Goal: Information Seeking & Learning: Learn about a topic

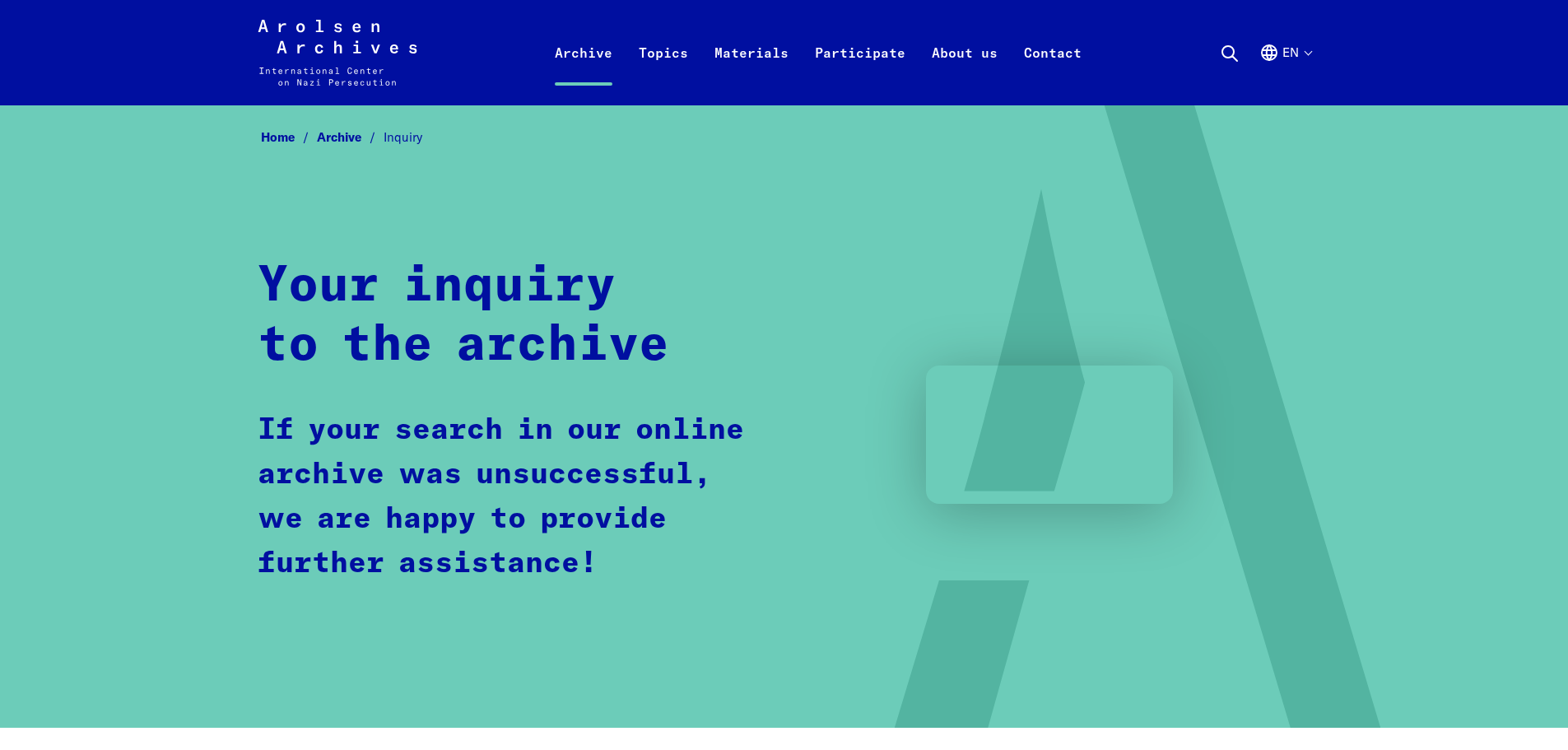
click at [1300, 48] on button "en" at bounding box center [1285, 72] width 52 height 59
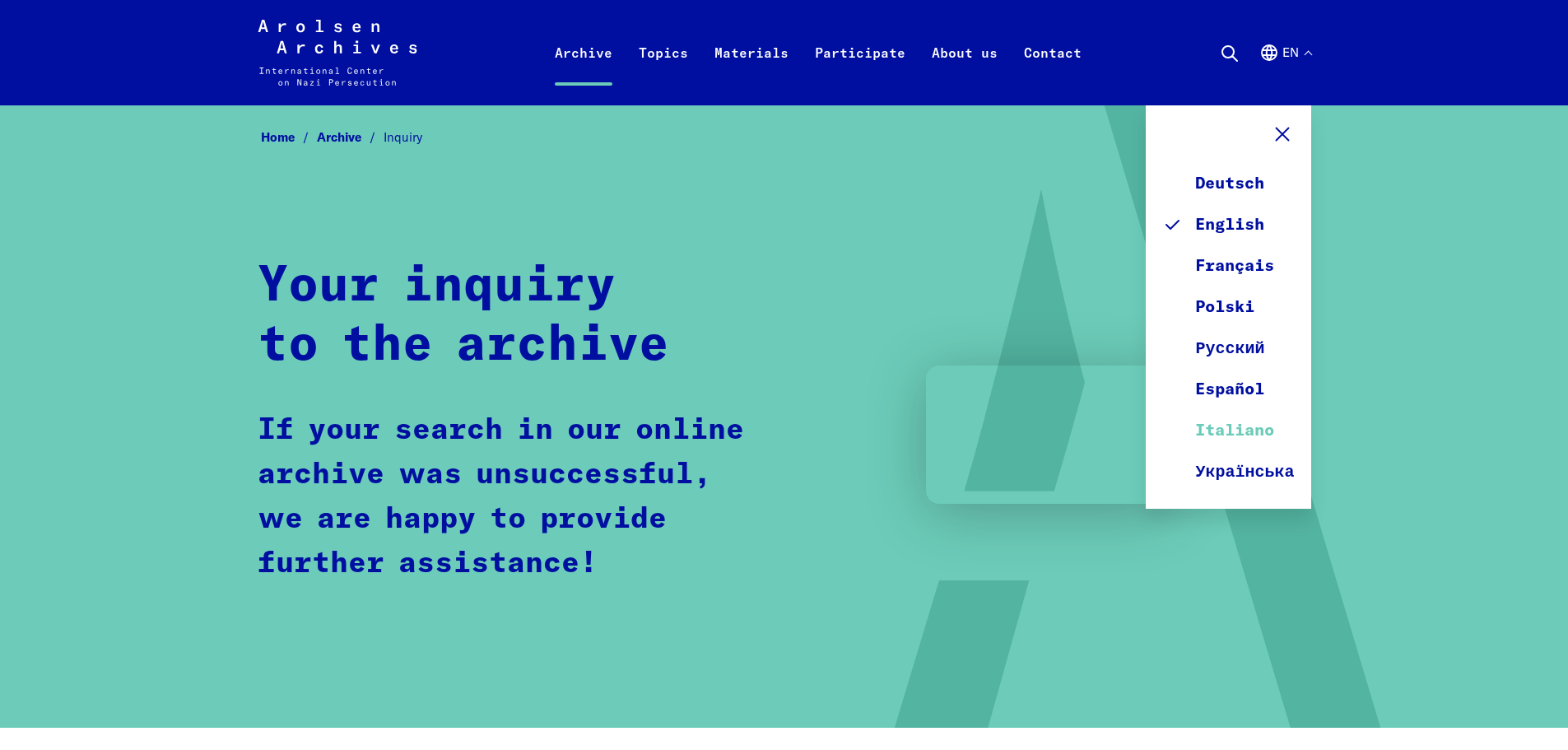
click at [1235, 432] on link "Italiano" at bounding box center [1228, 430] width 132 height 41
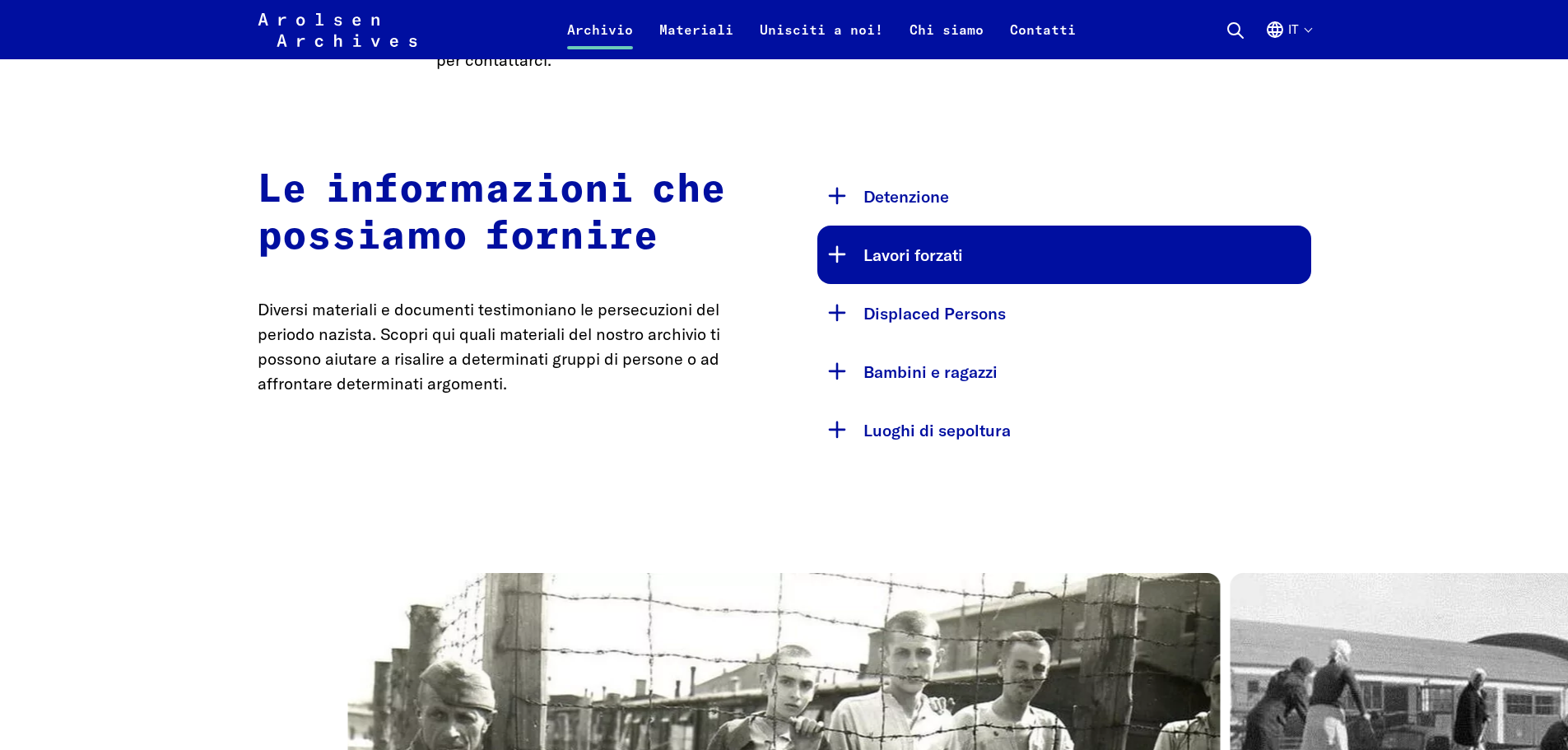
scroll to position [740, 0]
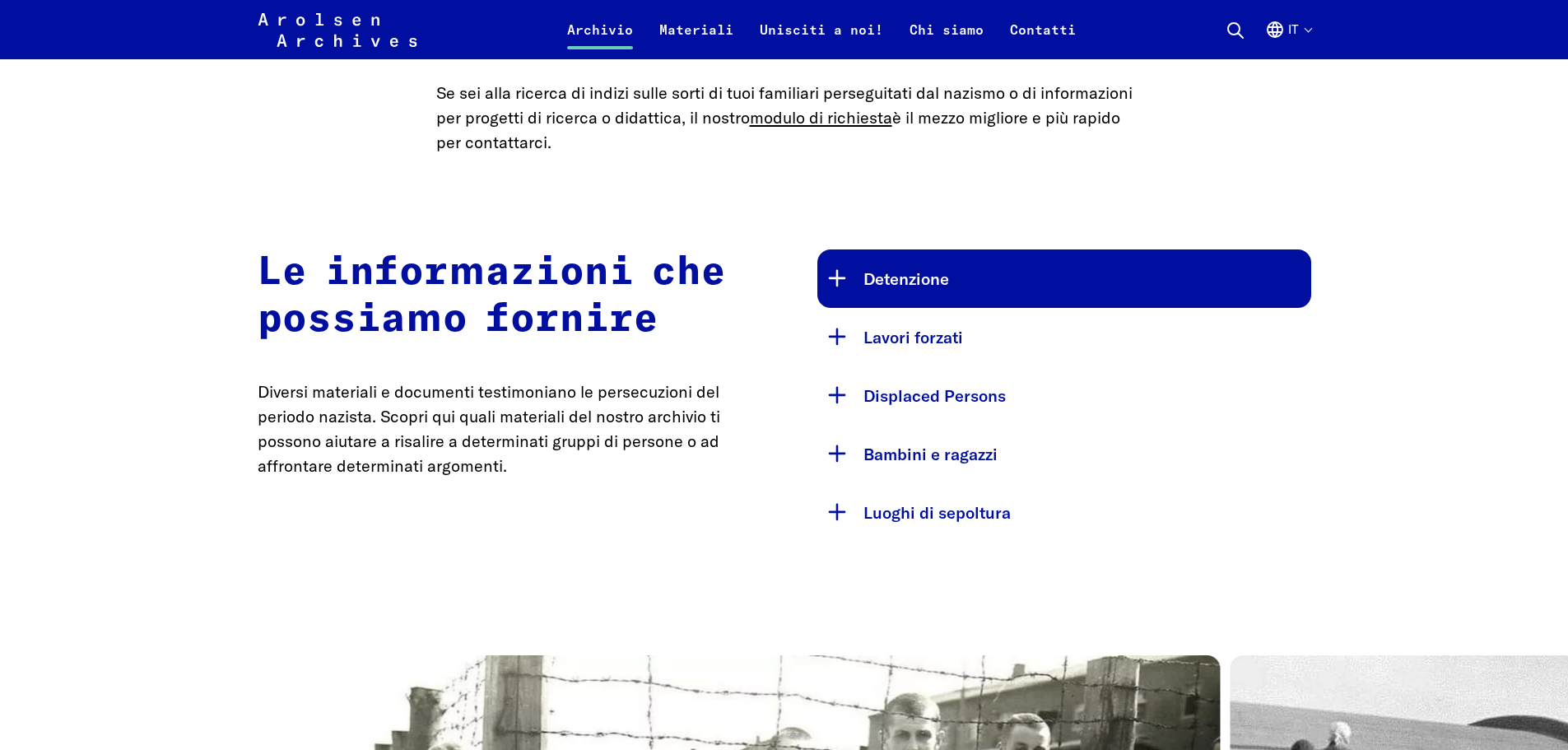
click at [942, 284] on button "Detenzione" at bounding box center [1063, 278] width 493 height 58
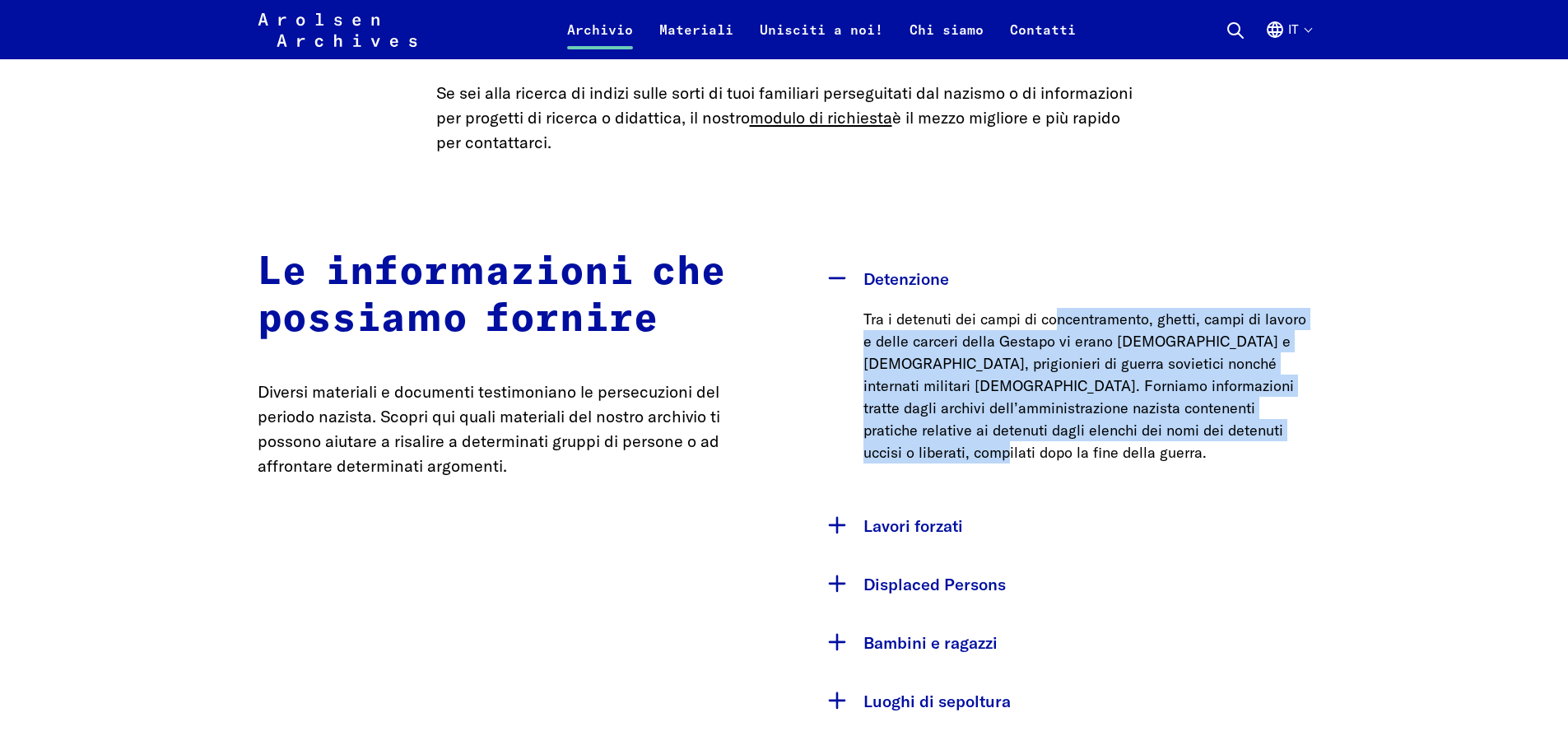
drag, startPoint x: 1088, startPoint y: 389, endPoint x: 1270, endPoint y: 447, distance: 191.0
click at [1270, 447] on div "Tra i detenuti dei campi di concentramento, ghetti, campi di lavoro e delle car…" at bounding box center [1063, 401] width 493 height 188
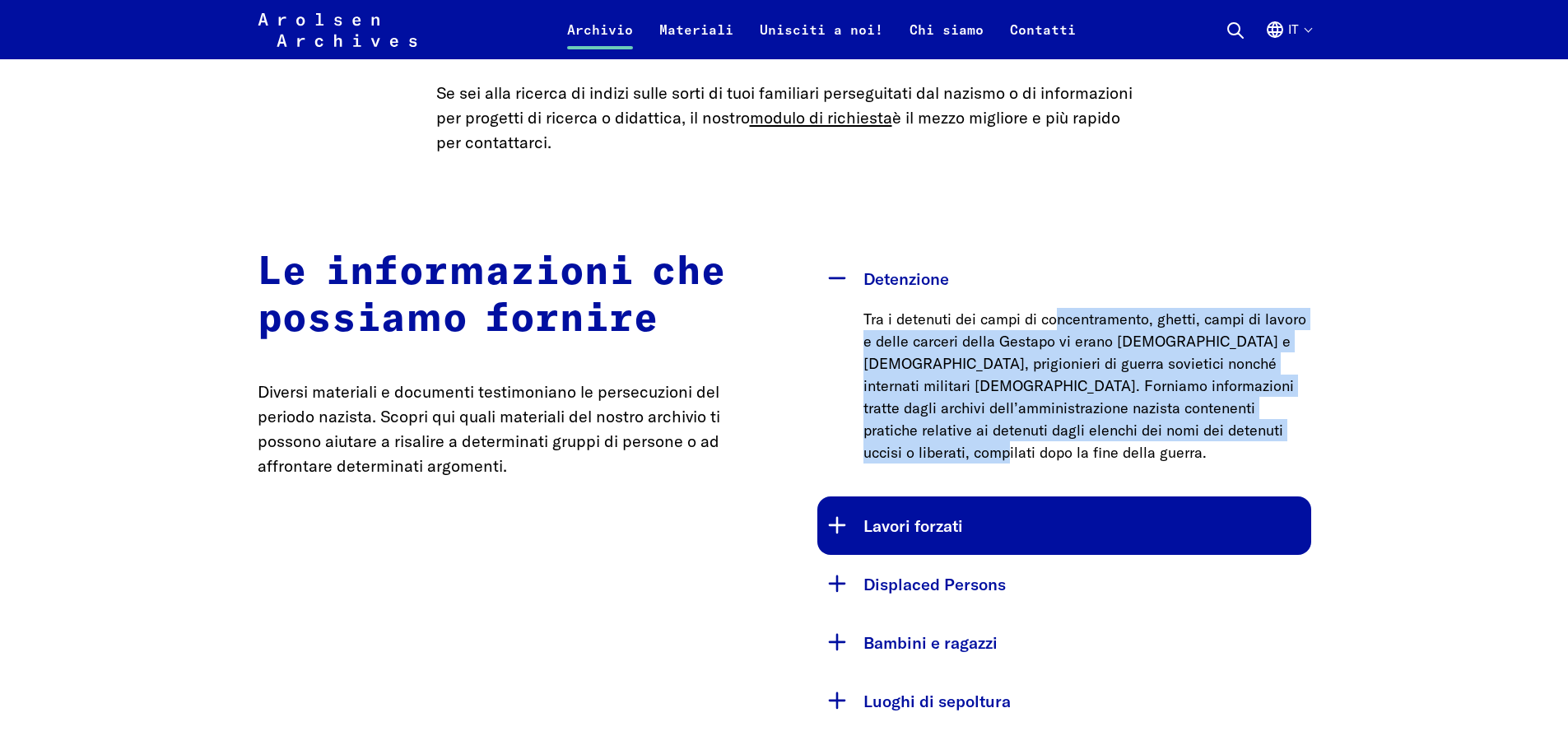
click at [938, 496] on button "Lavori forzati" at bounding box center [1063, 525] width 493 height 58
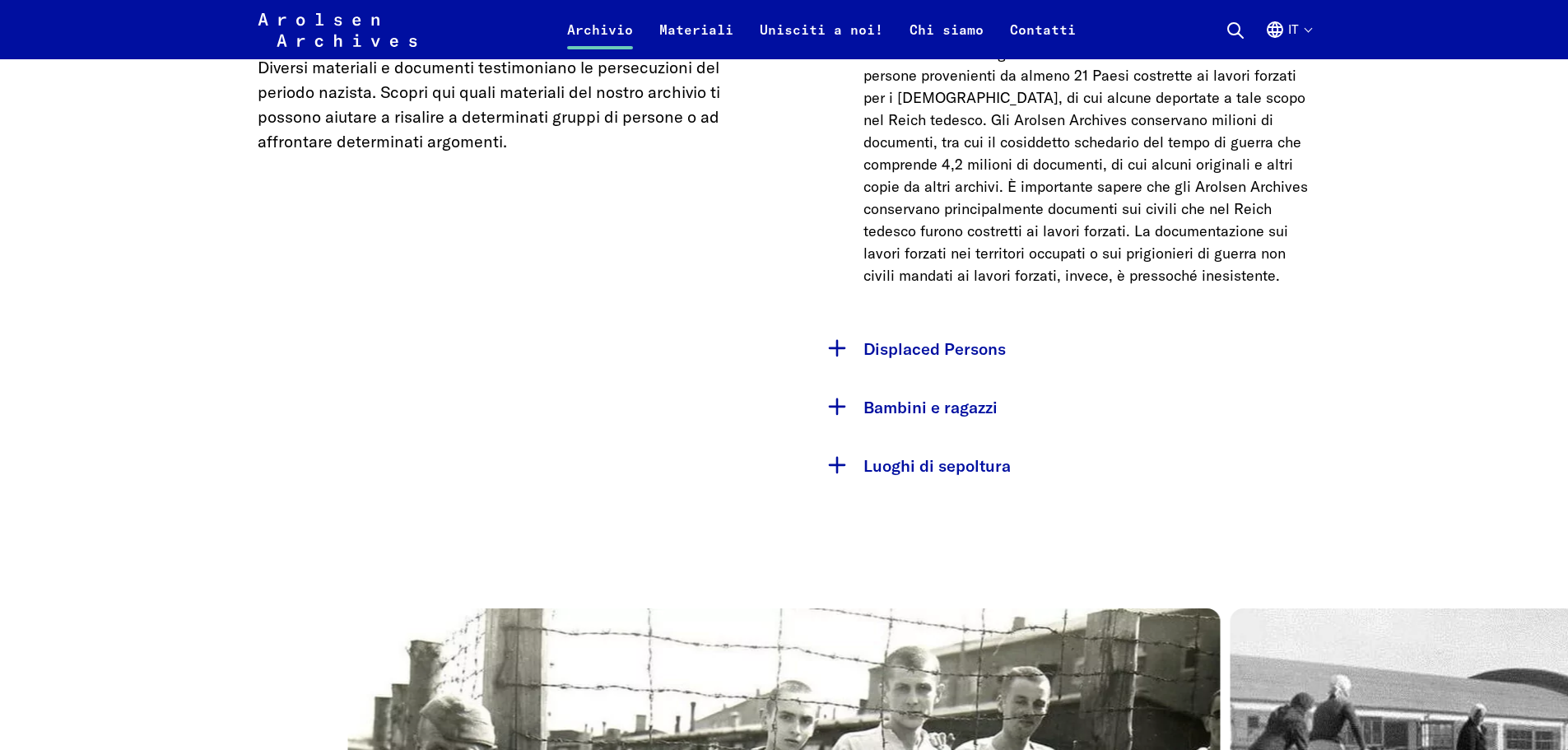
scroll to position [1070, 0]
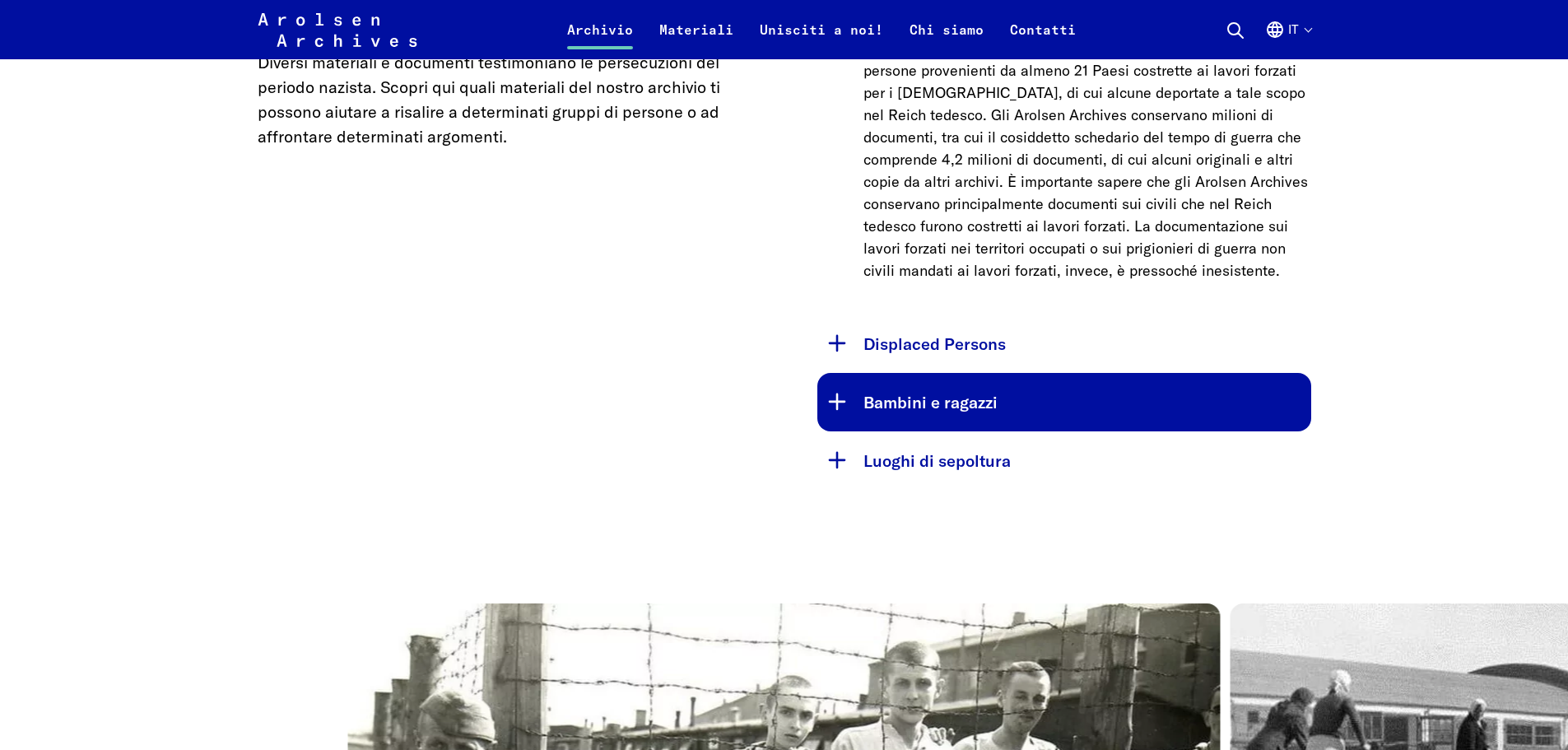
click at [1028, 406] on button "Bambini e ragazzi" at bounding box center [1063, 401] width 493 height 58
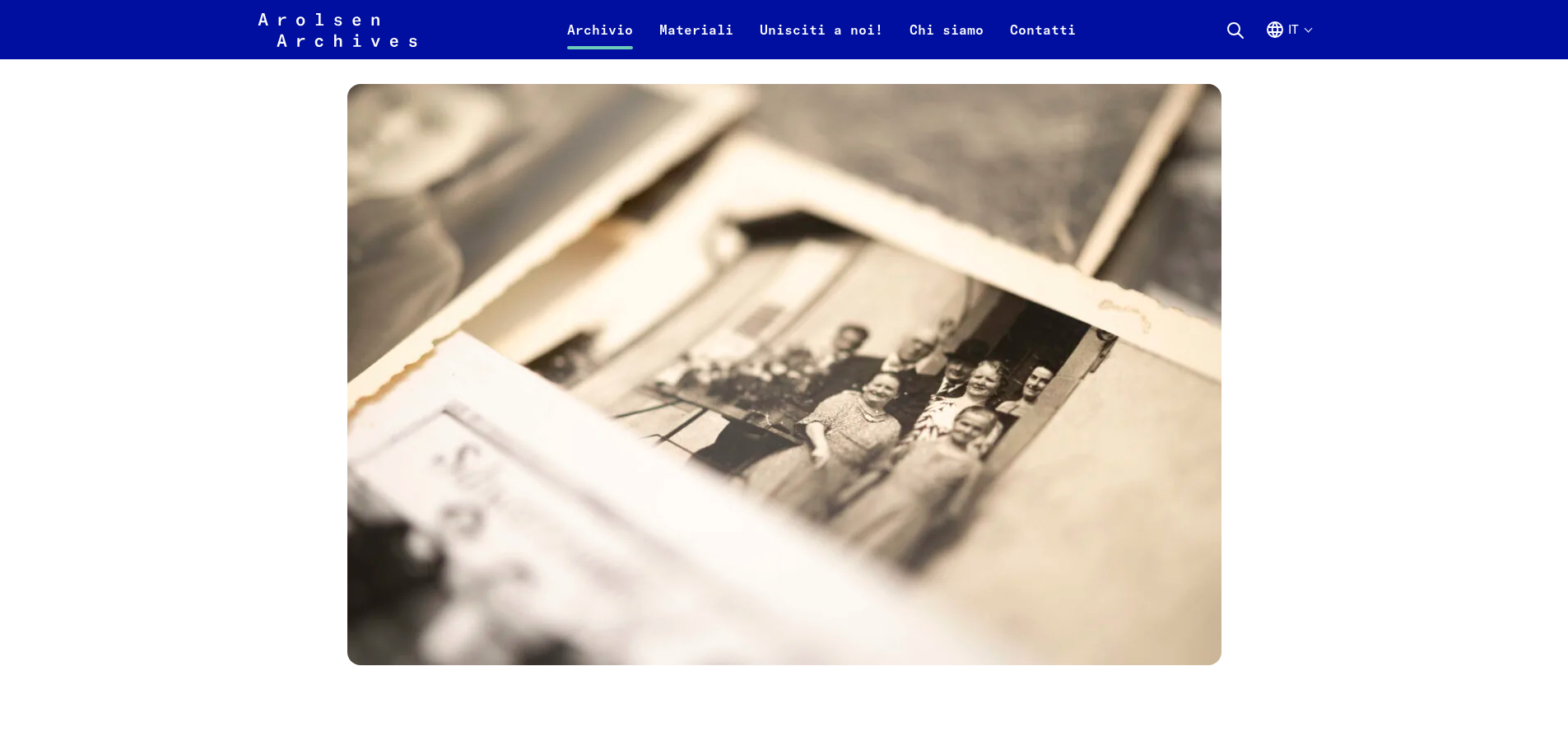
scroll to position [3045, 0]
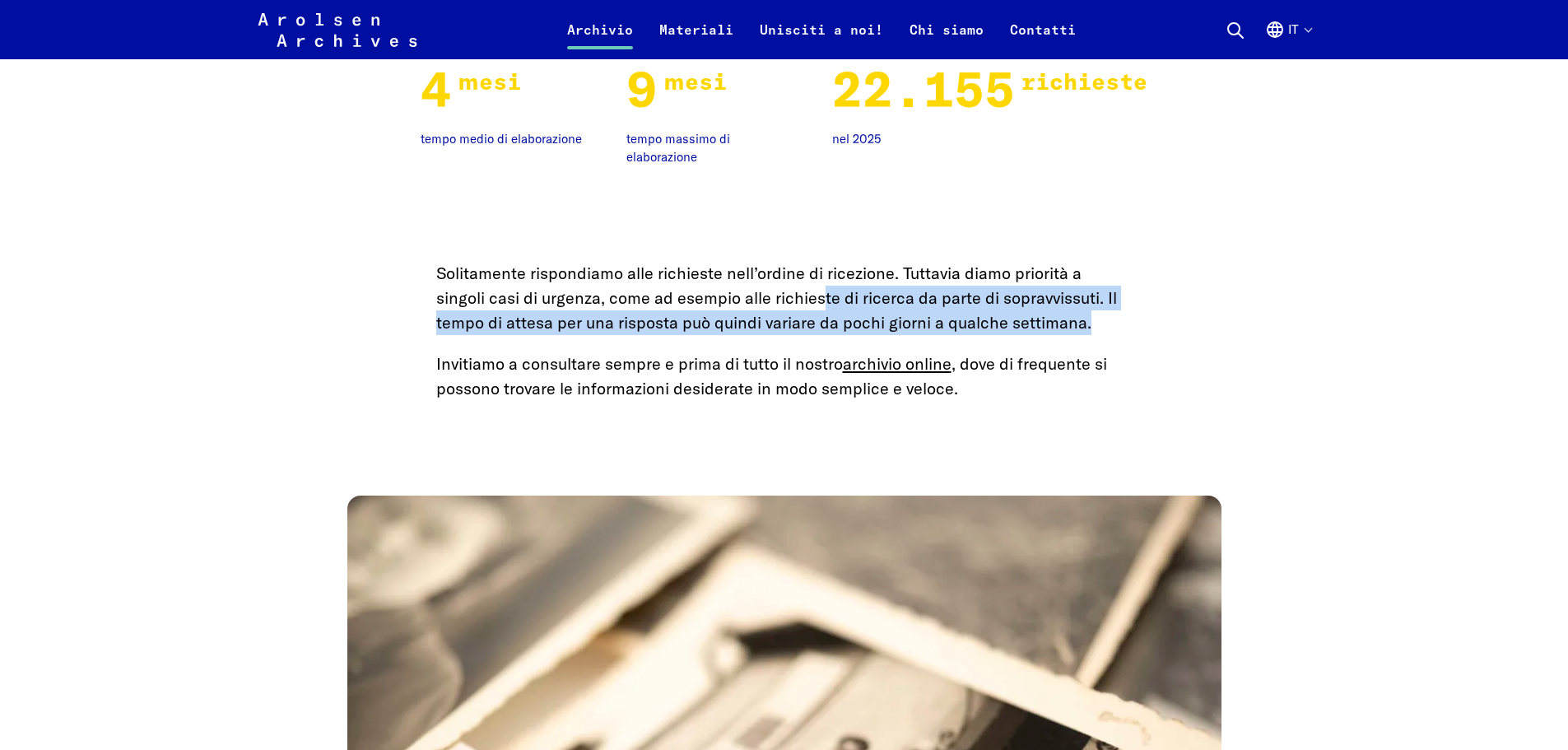
drag, startPoint x: 825, startPoint y: 297, endPoint x: 1127, endPoint y: 323, distance: 303.1
click at [1127, 323] on p "Solitamente rispondiamo alle richieste nell’ordine di ricezione. Tuttavia diamo…" at bounding box center [784, 297] width 696 height 74
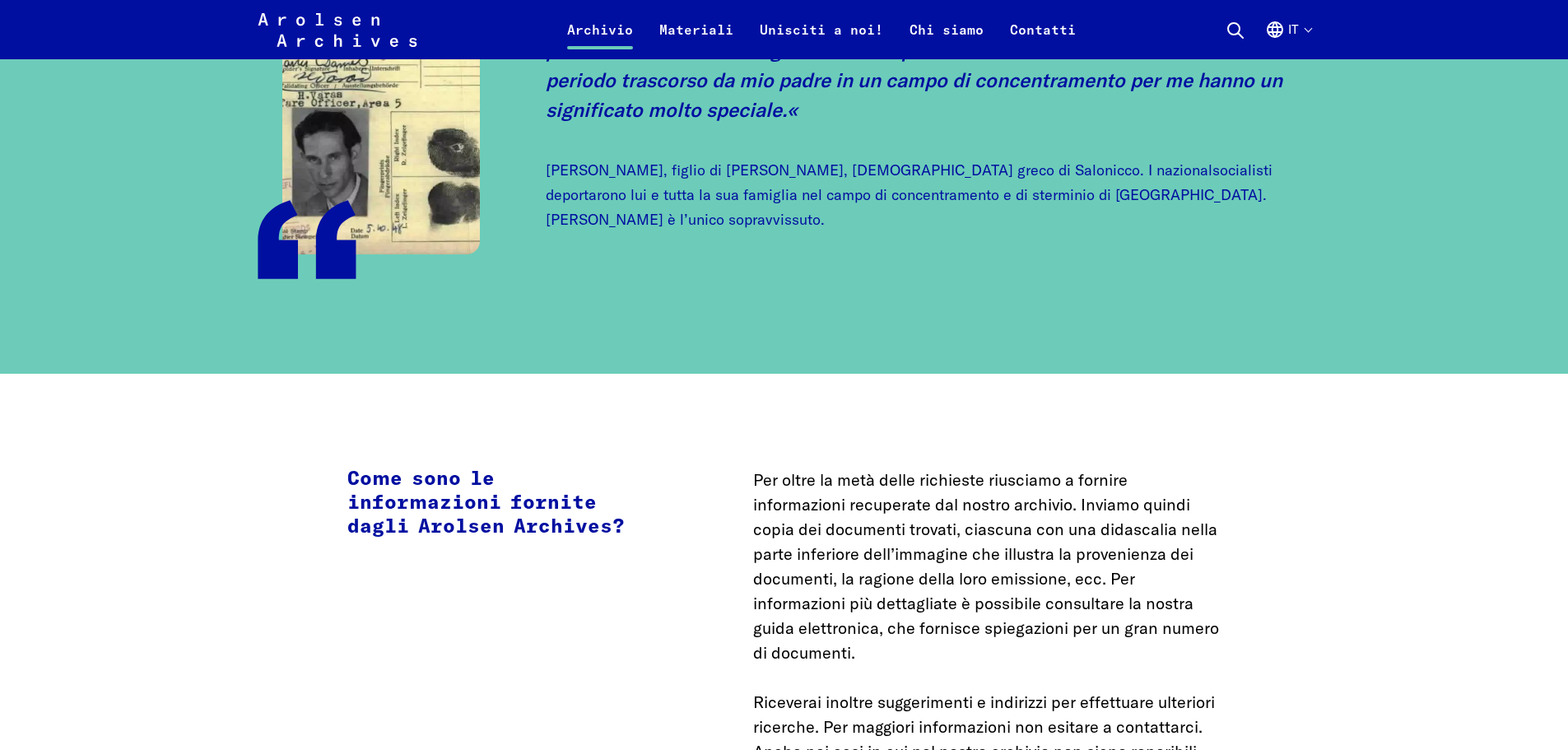
scroll to position [4608, 0]
